Goal: Task Accomplishment & Management: Complete application form

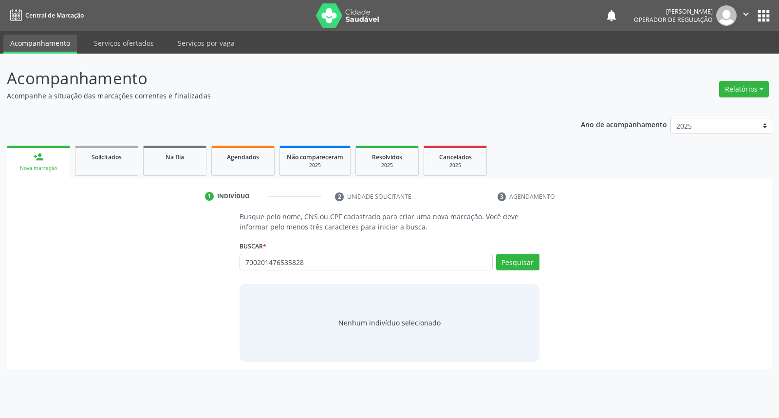
type input "700201476535828"
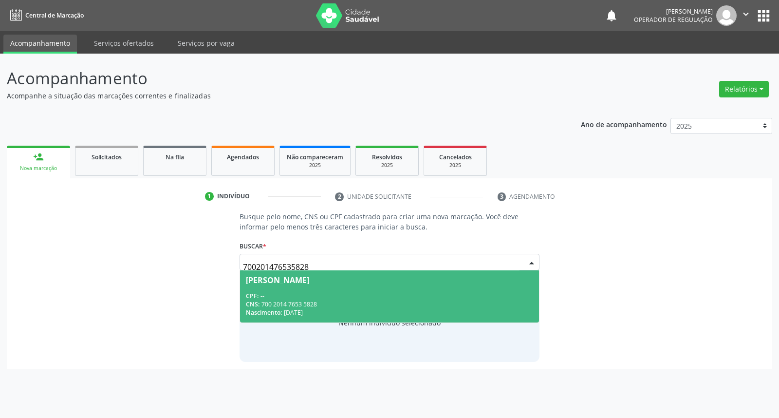
click at [375, 297] on div "CPF: --" at bounding box center [389, 296] width 287 height 8
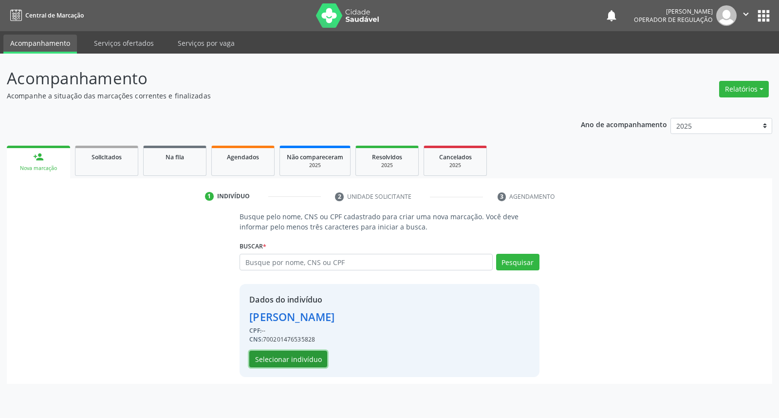
click at [309, 361] on button "Selecionar indivíduo" at bounding box center [288, 358] width 78 height 17
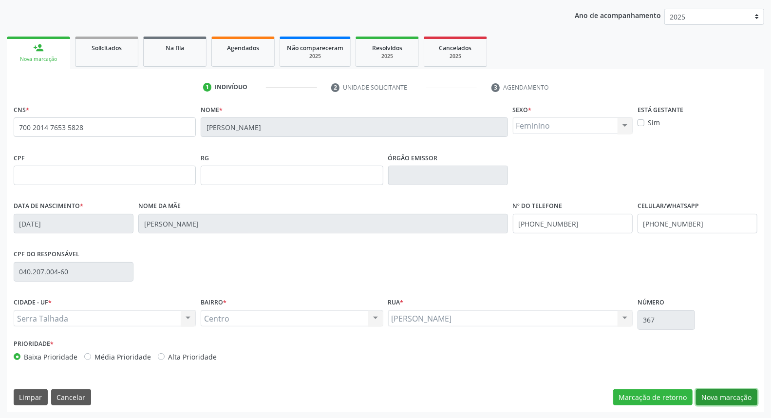
drag, startPoint x: 715, startPoint y: 399, endPoint x: 590, endPoint y: 351, distance: 133.4
click at [712, 398] on button "Nova marcação" at bounding box center [726, 397] width 61 height 17
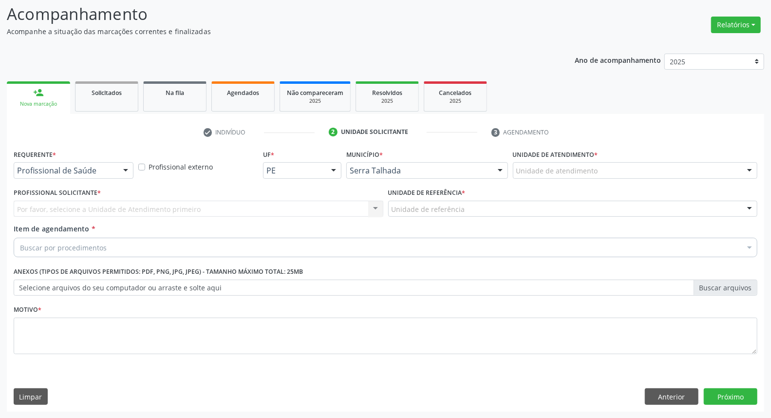
click at [117, 167] on div "Profissional de Saúde Profissional de Saúde Paciente Nenhum resultado encontrad…" at bounding box center [74, 170] width 120 height 17
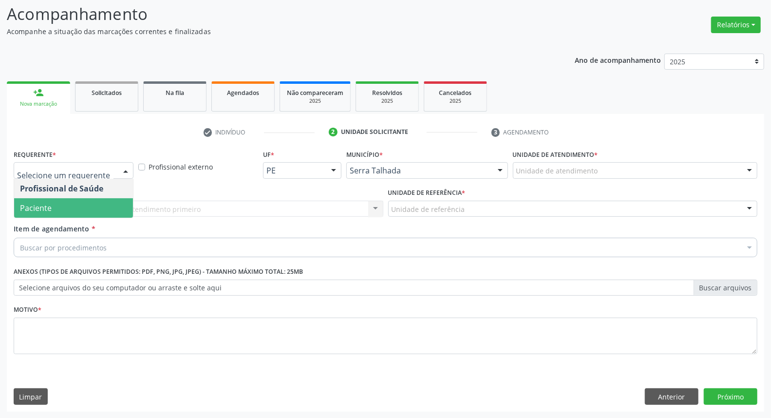
click at [103, 199] on span "Paciente" at bounding box center [73, 207] width 119 height 19
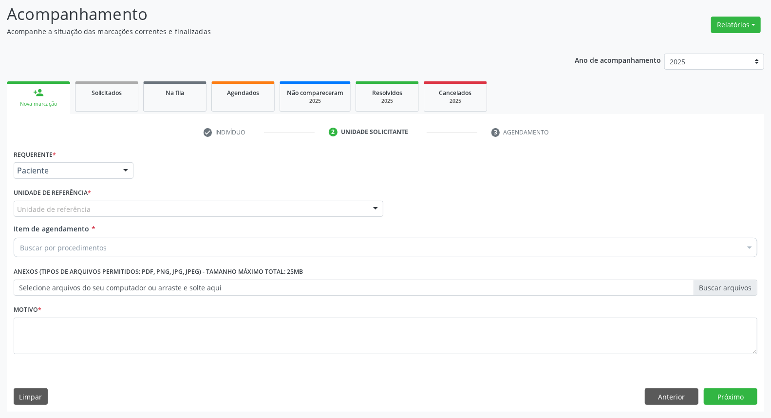
click at [104, 203] on div "Unidade de referência" at bounding box center [198, 209] width 369 height 17
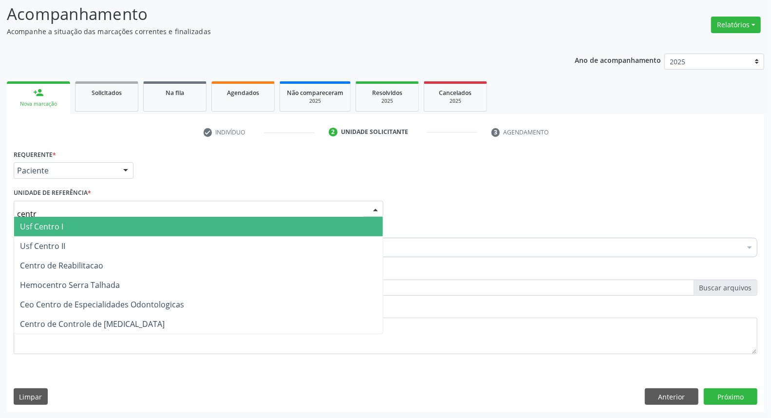
type input "centro"
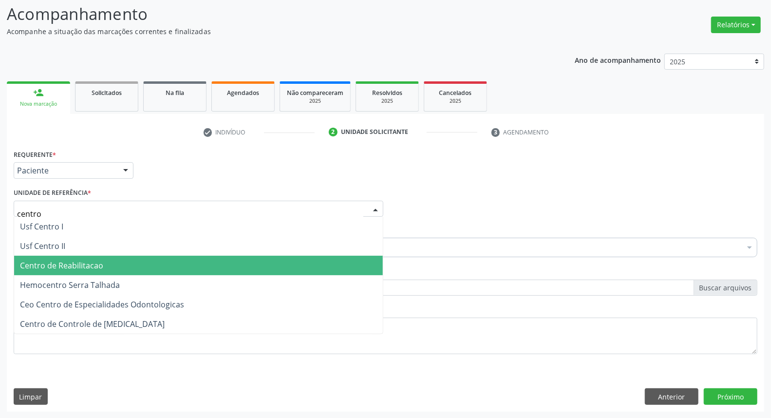
click at [85, 258] on span "Centro de Reabilitacao" at bounding box center [198, 265] width 368 height 19
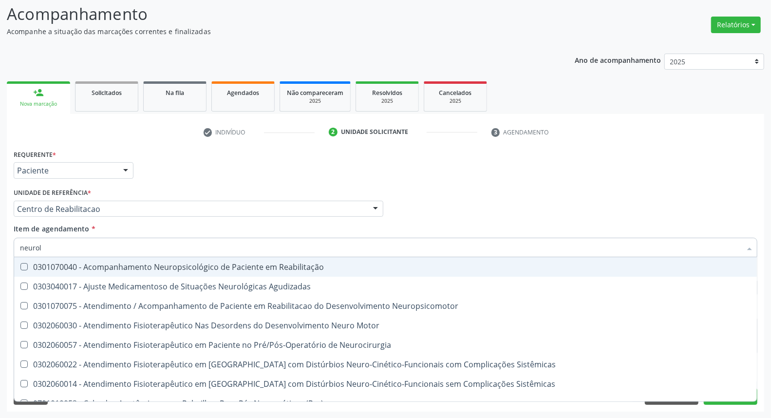
type input "neurolo"
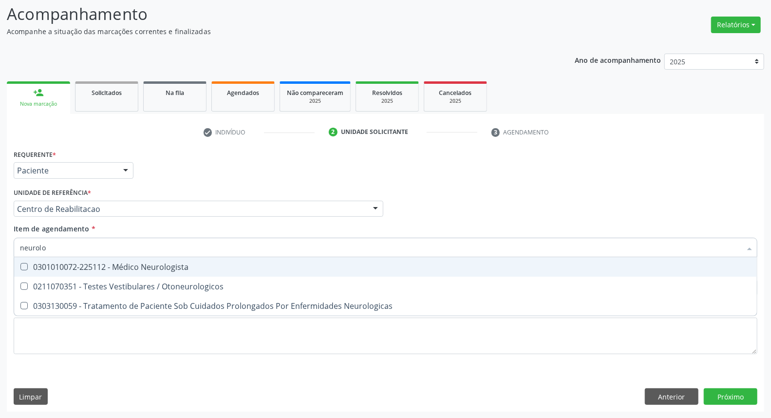
click at [41, 265] on div "0301010072-225112 - Médico Neurologista" at bounding box center [385, 267] width 731 height 8
checkbox Neurologista "true"
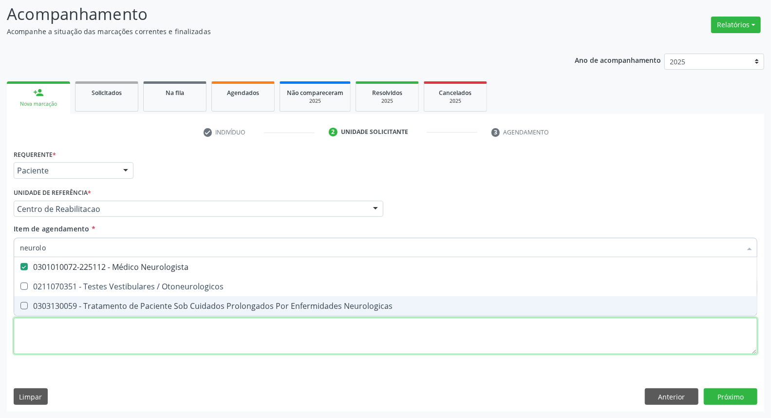
click at [51, 336] on div "Requerente * Paciente Profissional de Saúde Paciente Nenhum resultado encontrad…" at bounding box center [385, 257] width 743 height 221
checkbox Otoneurologicos "true"
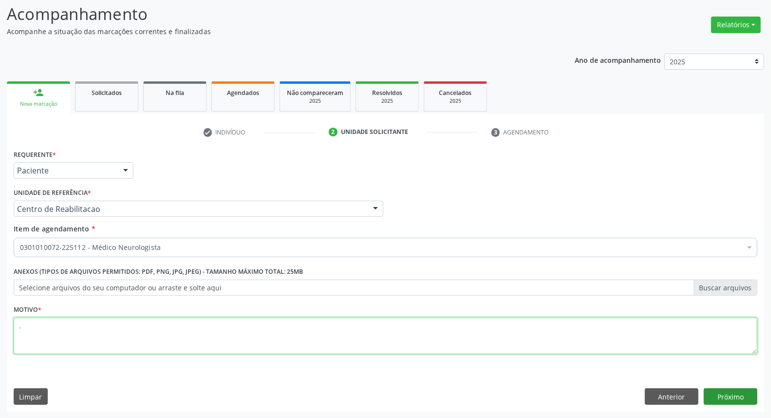
type textarea "."
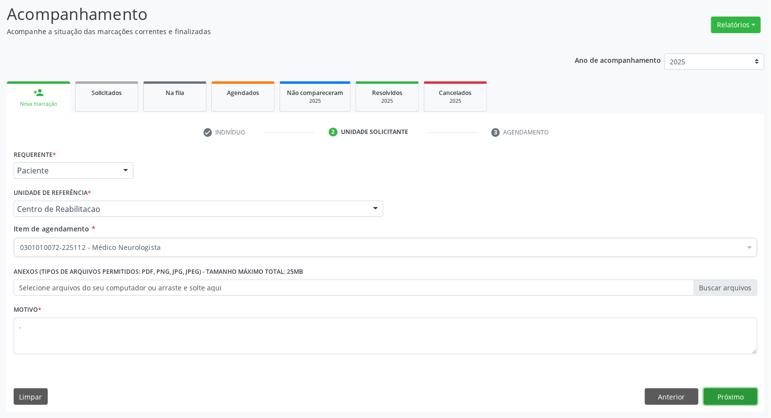
click at [719, 396] on button "Próximo" at bounding box center [730, 396] width 54 height 17
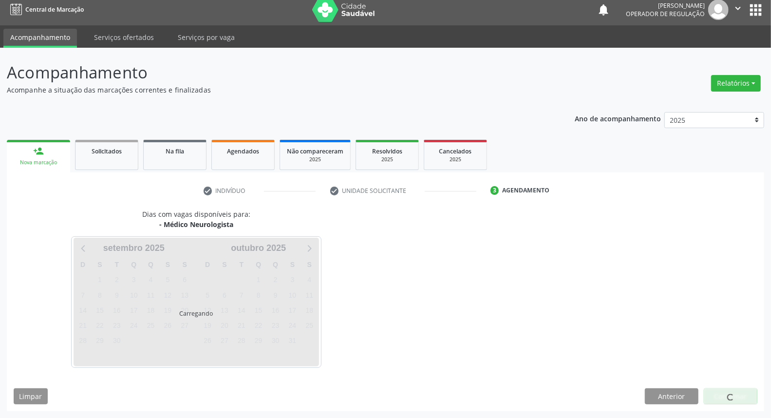
scroll to position [5, 0]
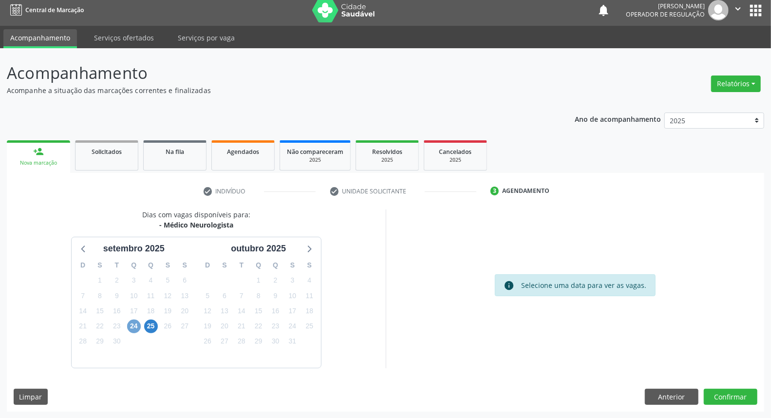
click at [130, 323] on span "24" at bounding box center [134, 326] width 14 height 14
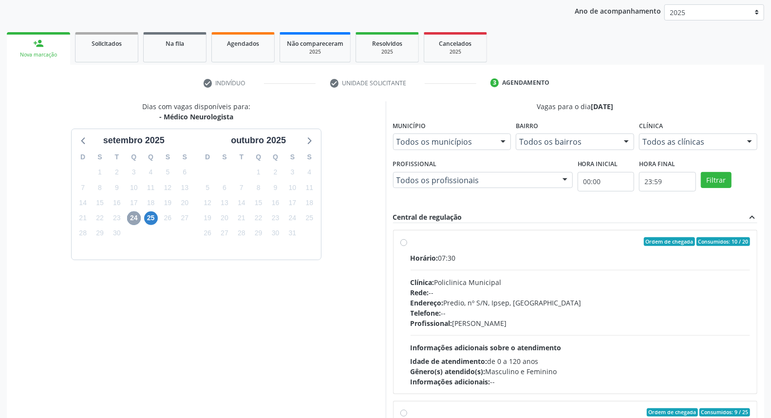
scroll to position [163, 0]
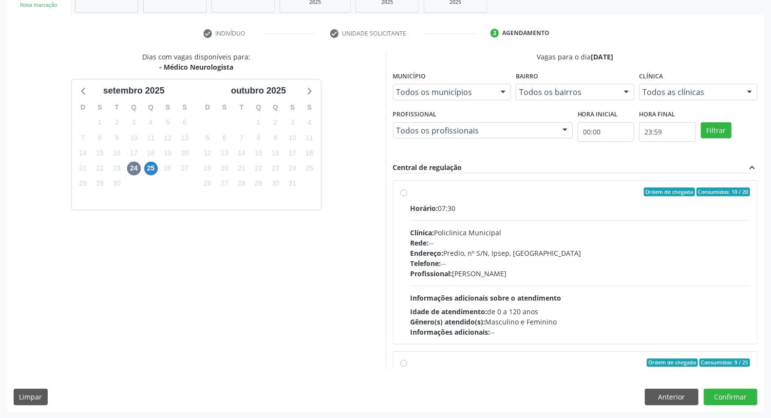
click at [459, 206] on div "Horário: 07:30" at bounding box center [580, 208] width 340 height 10
click at [407, 196] on input "Ordem de chegada Consumidos: 10 / 20 Horário: 07:30 Clínica: Policlinica Munici…" at bounding box center [403, 191] width 7 height 9
radio input "true"
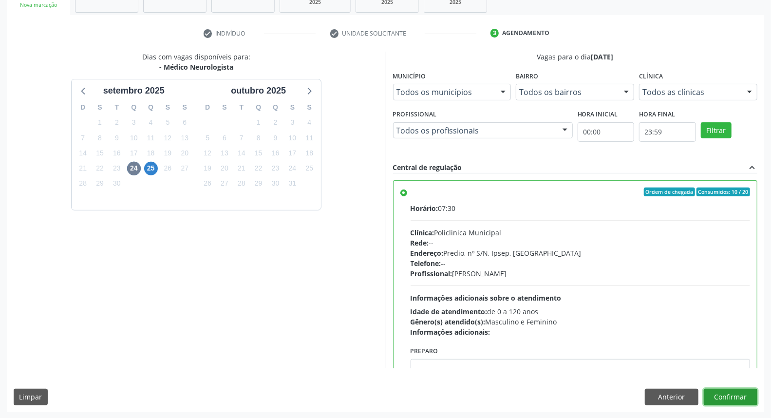
click at [733, 397] on button "Confirmar" at bounding box center [730, 396] width 54 height 17
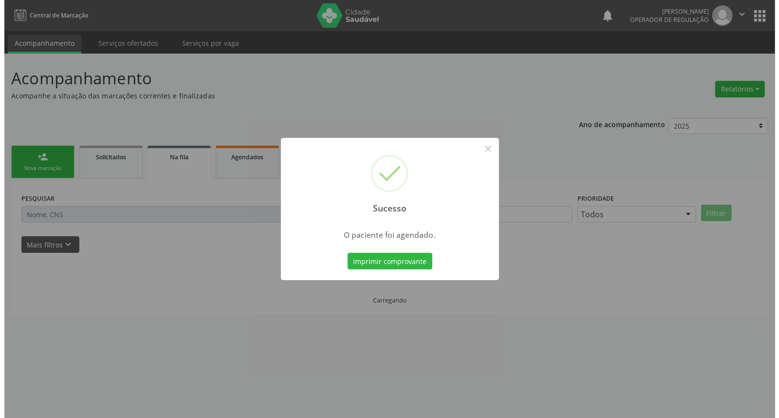
scroll to position [0, 0]
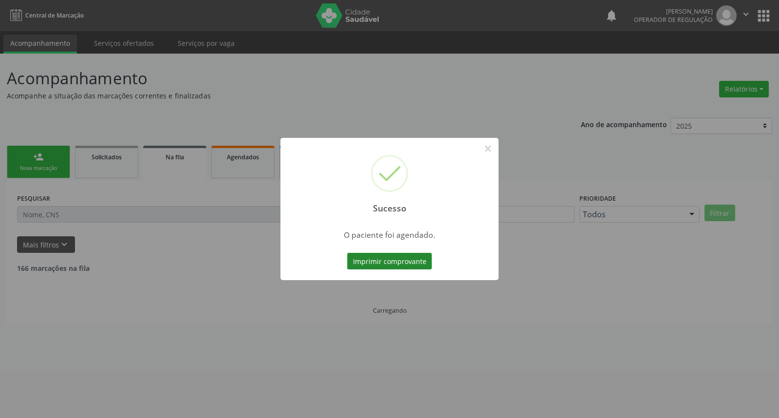
click at [361, 261] on button "Imprimir comprovante" at bounding box center [389, 261] width 85 height 17
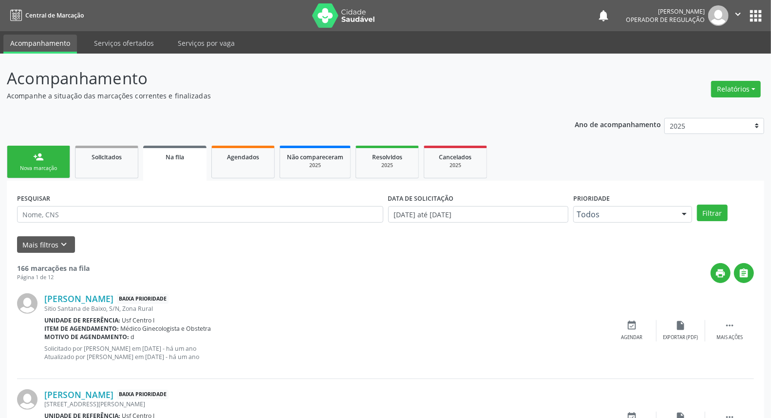
click at [27, 167] on div "Nova marcação" at bounding box center [38, 168] width 49 height 7
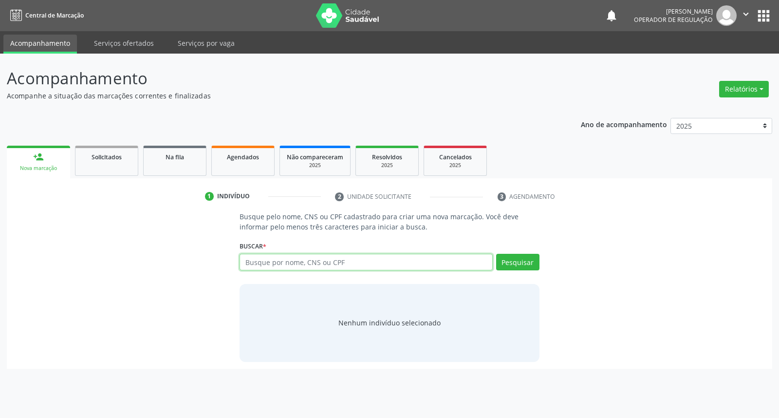
click at [343, 264] on input "text" at bounding box center [365, 262] width 253 height 17
type input "a"
type input "[PERSON_NAME] da sil"
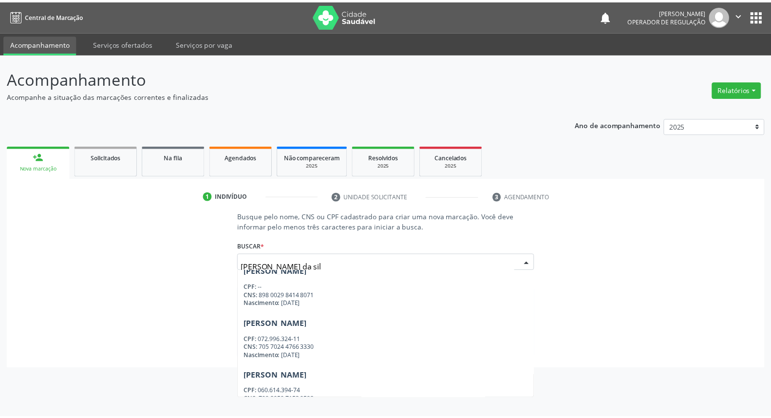
scroll to position [162, 0]
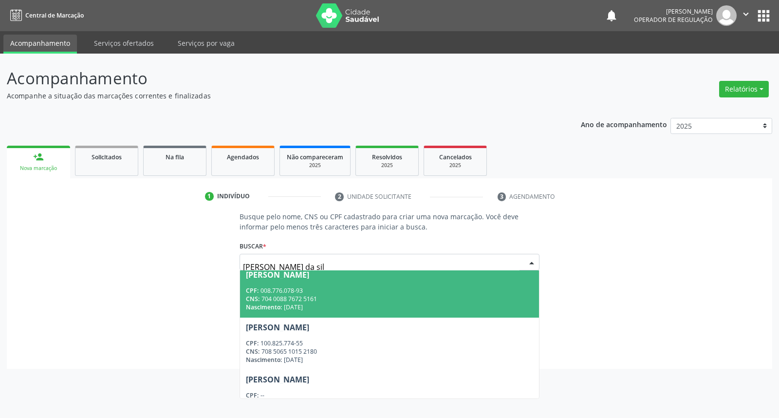
click at [352, 283] on span "[PERSON_NAME] CPF: 008.776.078-93 CNS: 704 0088 7672 5161 Nascimento: [DATE]" at bounding box center [389, 291] width 298 height 52
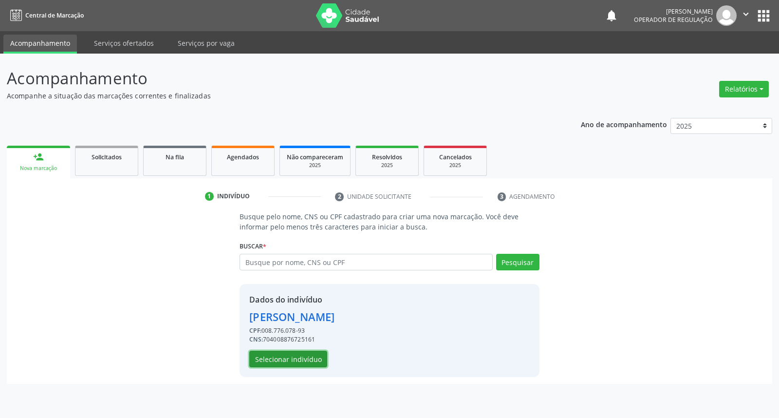
click at [289, 362] on button "Selecionar indivíduo" at bounding box center [288, 358] width 78 height 17
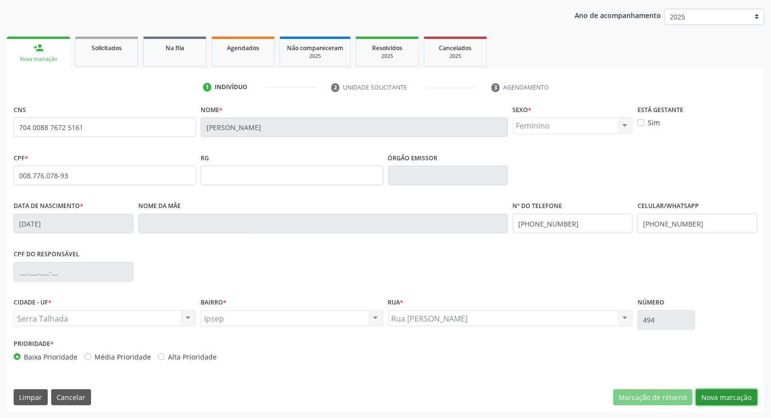
drag, startPoint x: 708, startPoint y: 398, endPoint x: 638, endPoint y: 372, distance: 75.3
click at [697, 395] on button "Nova marcação" at bounding box center [726, 397] width 61 height 17
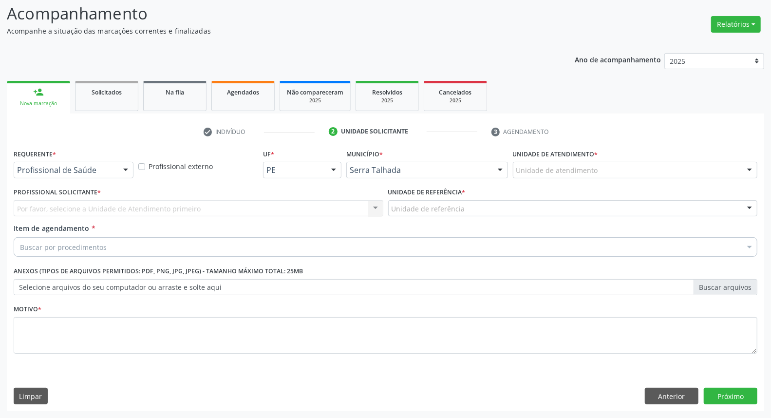
scroll to position [64, 0]
click at [113, 163] on div "Profissional de Saúde" at bounding box center [74, 170] width 120 height 17
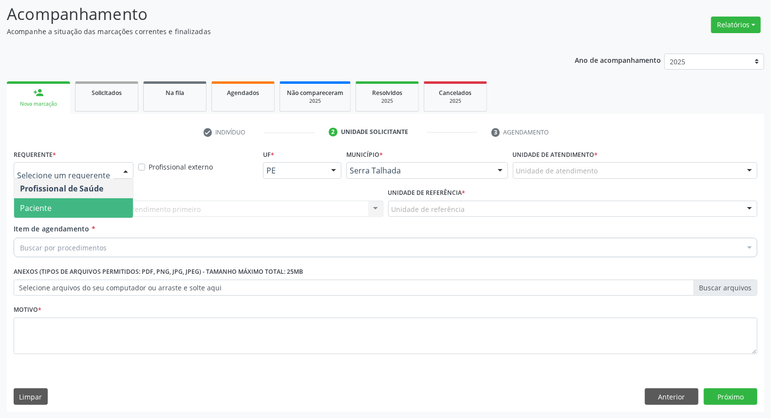
click at [108, 203] on span "Paciente" at bounding box center [73, 207] width 119 height 19
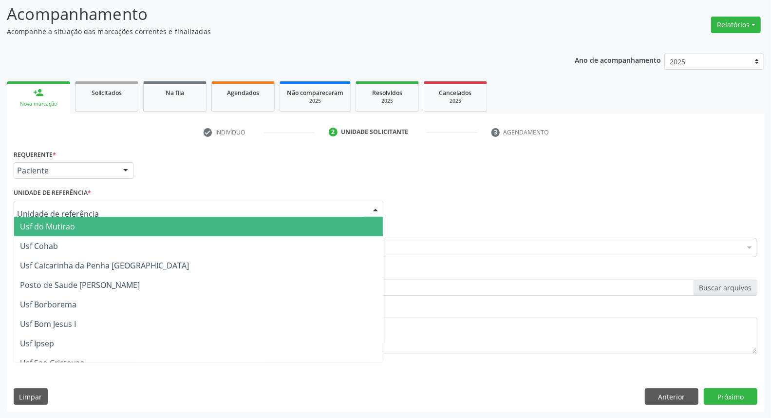
click at [108, 203] on div at bounding box center [198, 209] width 369 height 17
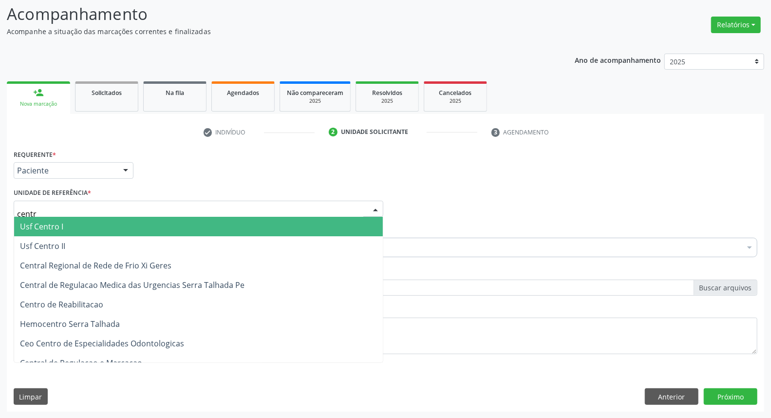
type input "centro"
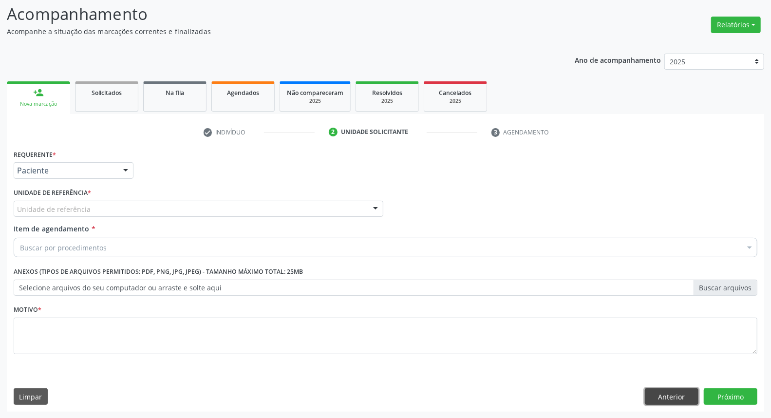
click at [664, 391] on button "Anterior" at bounding box center [671, 396] width 54 height 17
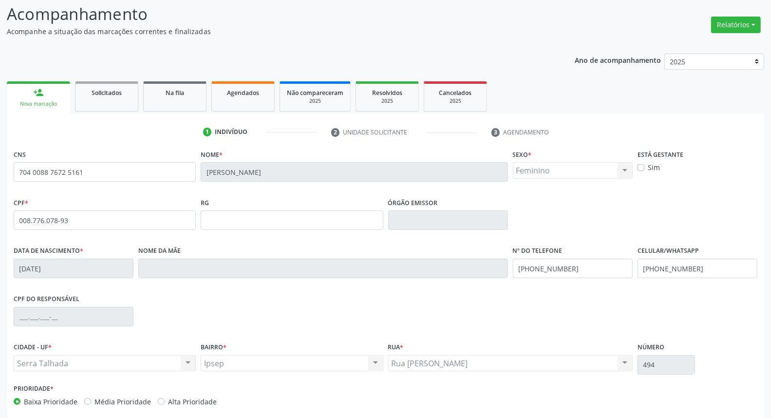
scroll to position [109, 0]
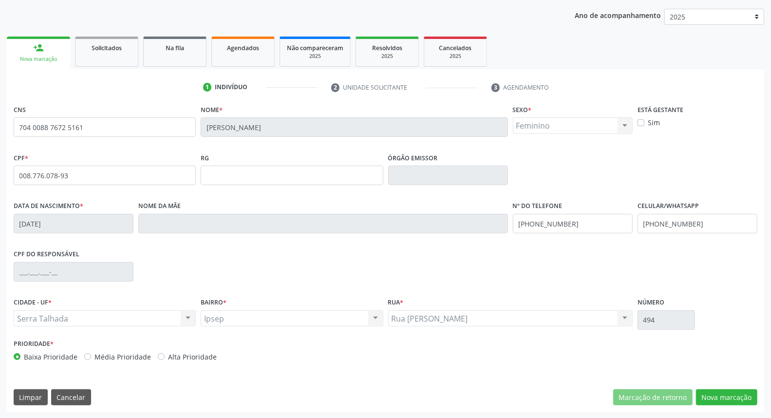
click at [514, 386] on div "CNS 704 0088 7672 5161 [GEOGRAPHIC_DATA] * [PERSON_NAME] * Feminino Masculino F…" at bounding box center [385, 257] width 757 height 310
click at [302, 366] on div "Prioridade * Baixa Prioridade Média Prioridade Alta Prioridade" at bounding box center [198, 352] width 374 height 32
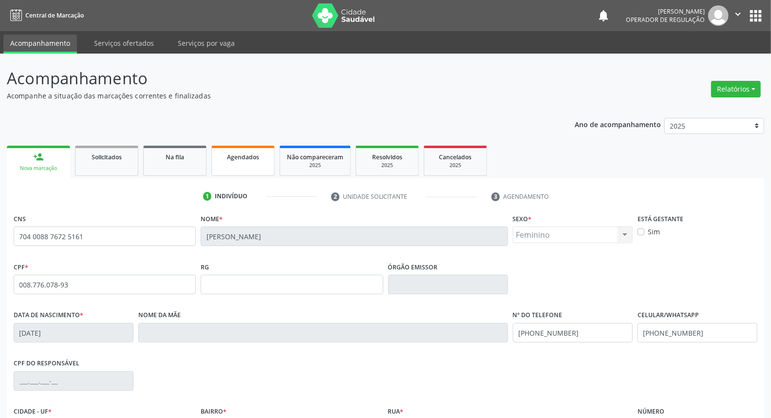
click at [256, 161] on div "Agendados" at bounding box center [243, 156] width 49 height 10
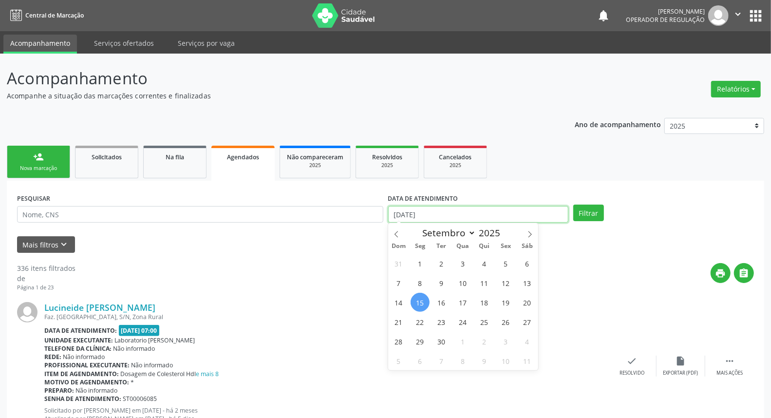
click at [447, 217] on input "[DATE]" at bounding box center [478, 214] width 181 height 17
click at [447, 216] on input "[DATE]" at bounding box center [478, 214] width 181 height 17
click at [449, 216] on input "[DATE]" at bounding box center [478, 214] width 181 height 17
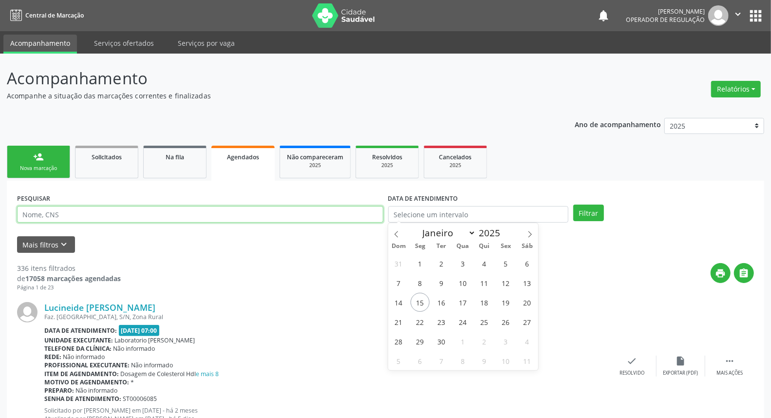
click at [271, 216] on input "text" at bounding box center [200, 214] width 366 height 17
click at [270, 216] on input "text" at bounding box center [200, 214] width 366 height 17
click at [573, 204] on button "Filtrar" at bounding box center [588, 212] width 31 height 17
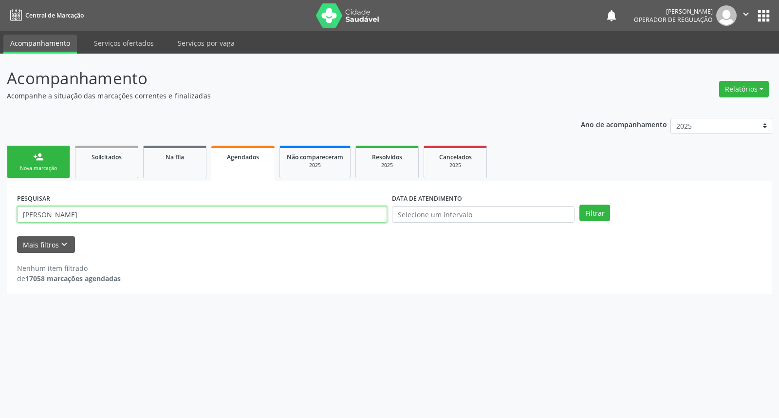
click at [147, 217] on input "[PERSON_NAME]" at bounding box center [202, 214] width 370 height 17
type input "m"
type input "708106575173038"
click at [579, 204] on button "Filtrar" at bounding box center [594, 212] width 31 height 17
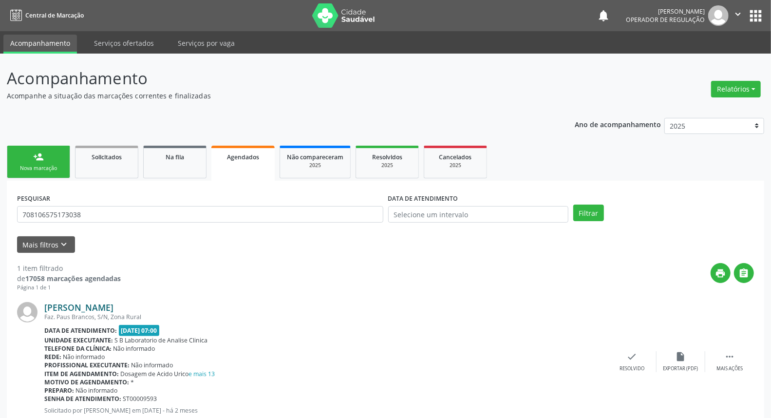
scroll to position [30, 0]
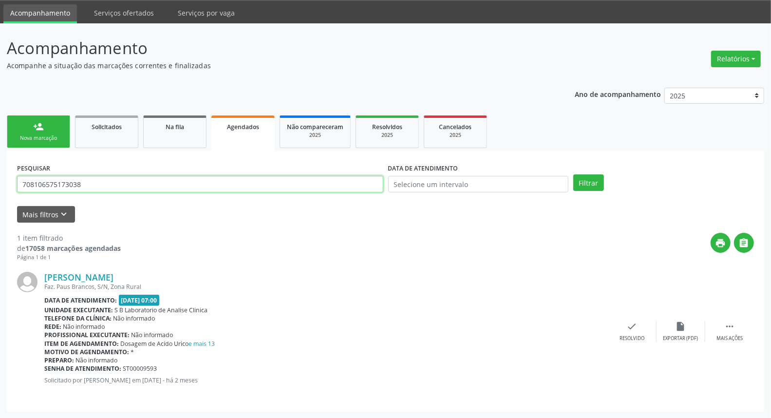
click at [348, 180] on input "708106575173038" at bounding box center [200, 184] width 366 height 17
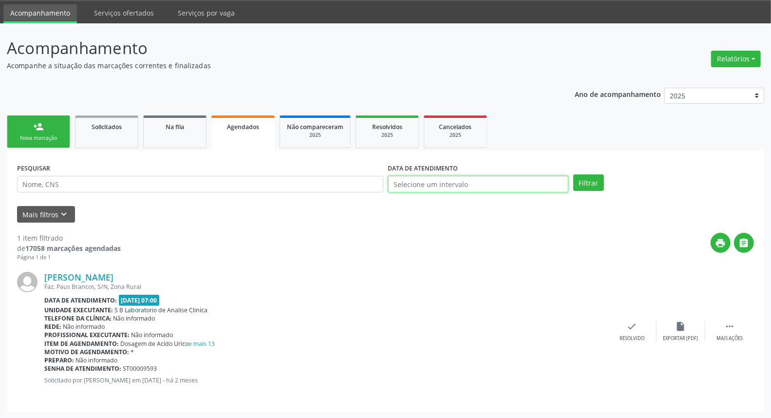
click at [422, 182] on input "text" at bounding box center [478, 184] width 181 height 17
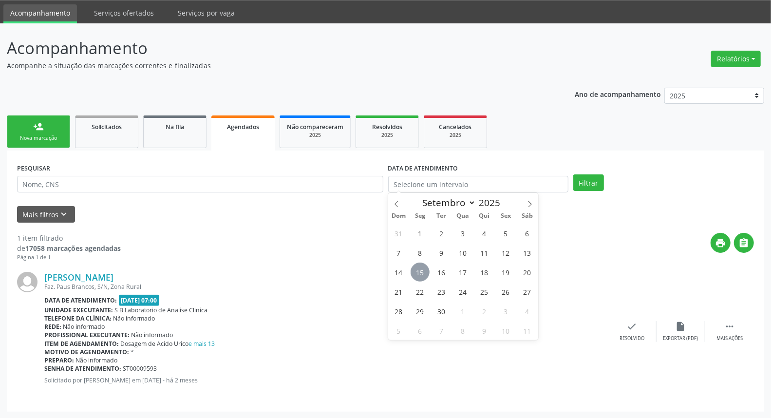
click at [423, 274] on span "15" at bounding box center [419, 271] width 19 height 19
type input "[DATE]"
click at [421, 267] on span "15" at bounding box center [419, 271] width 19 height 19
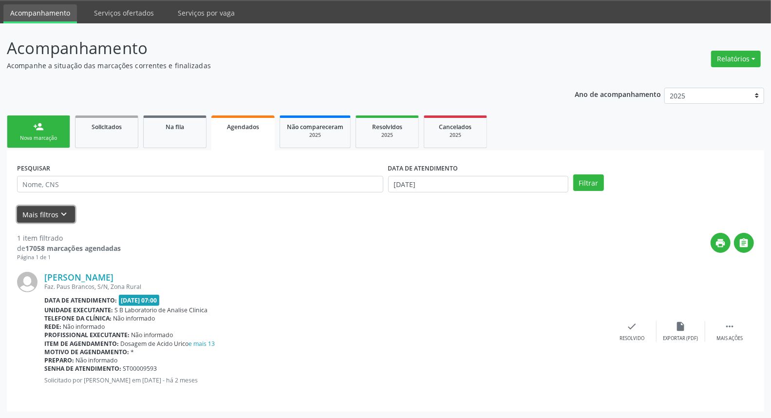
click at [59, 211] on icon "keyboard_arrow_down" at bounding box center [64, 214] width 11 height 11
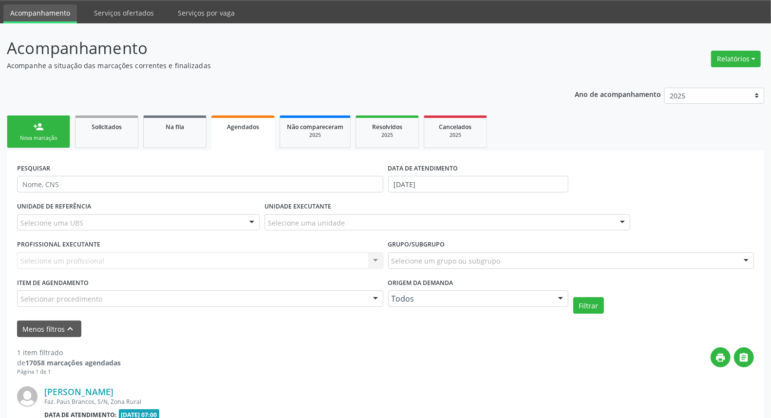
click at [140, 224] on div "Selecione uma UBS" at bounding box center [138, 222] width 242 height 17
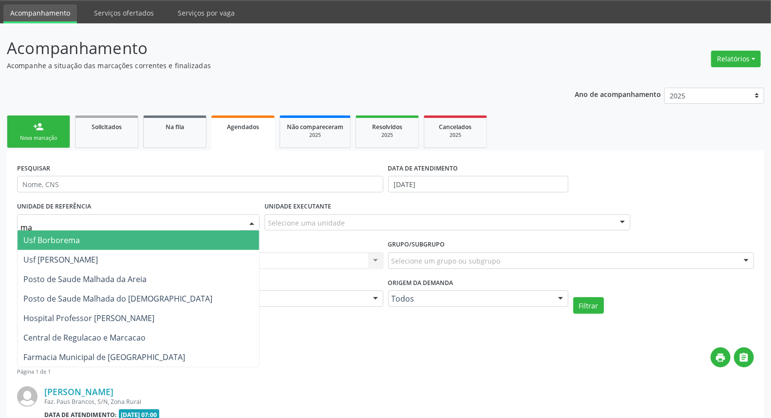
type input "mal"
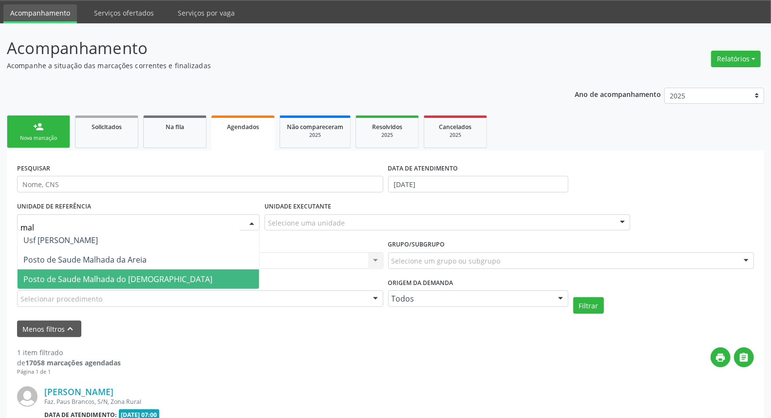
click at [160, 275] on span "Posto de Saude Malhada do [DEMOGRAPHIC_DATA]" at bounding box center [138, 278] width 241 height 19
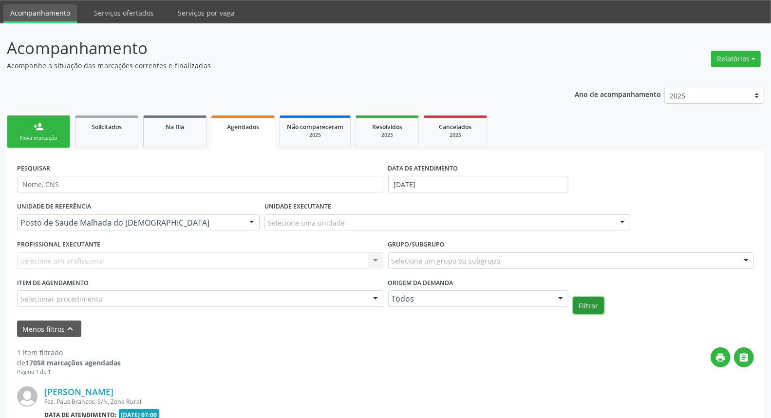
click at [592, 301] on button "Filtrar" at bounding box center [588, 305] width 31 height 17
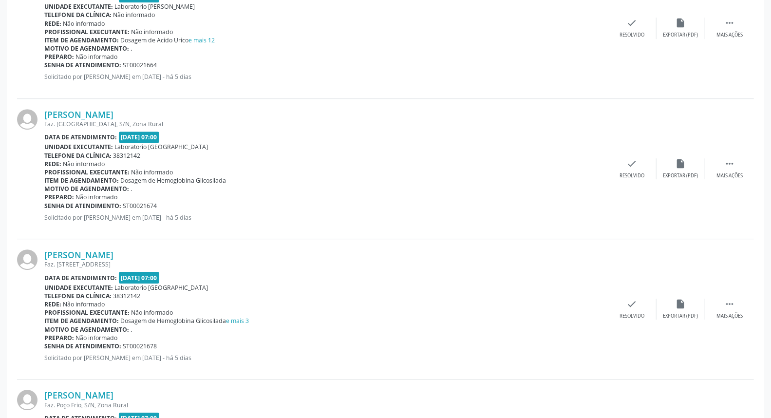
scroll to position [1707, 0]
